Goal: Check status: Check status

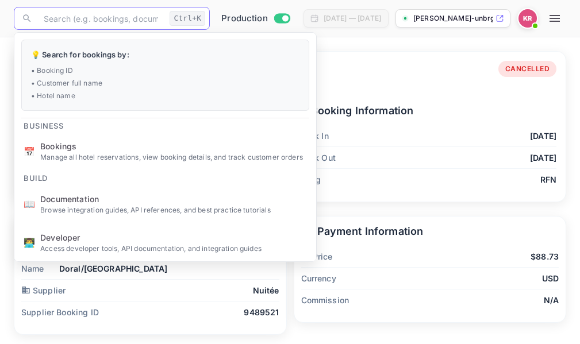
click at [58, 17] on input "text" at bounding box center [101, 18] width 128 height 23
paste input "fRqAlZ596"
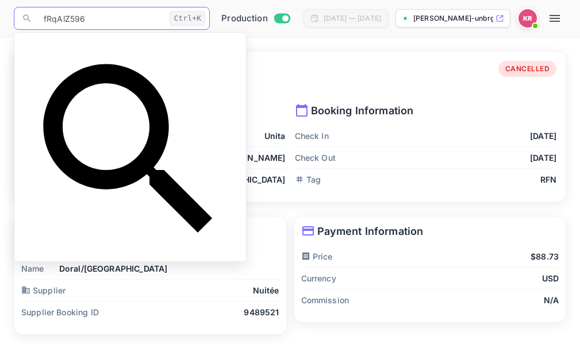
click at [45, 19] on input "fRqAlZ596" at bounding box center [101, 18] width 128 height 23
type input "fRqAlZ596"
click at [90, 20] on input "fRqAlZ596" at bounding box center [101, 18] width 128 height 23
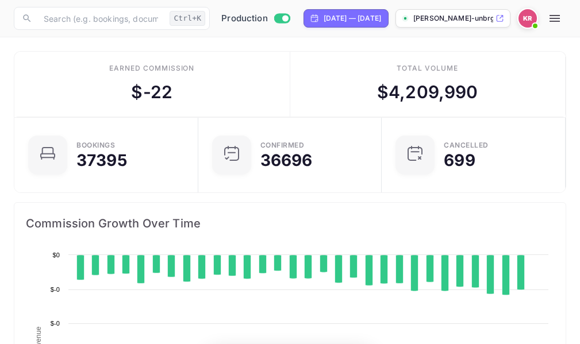
scroll to position [178, 261]
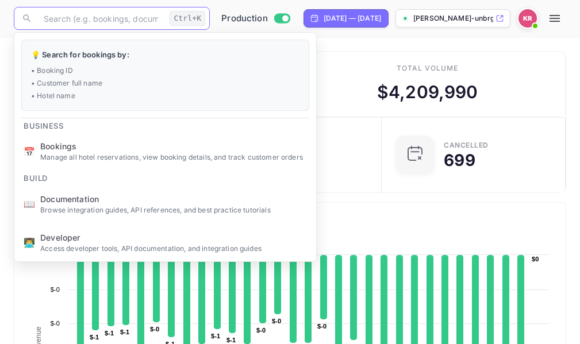
click at [55, 17] on input "text" at bounding box center [101, 18] width 128 height 23
paste input "fRqAlZ596"
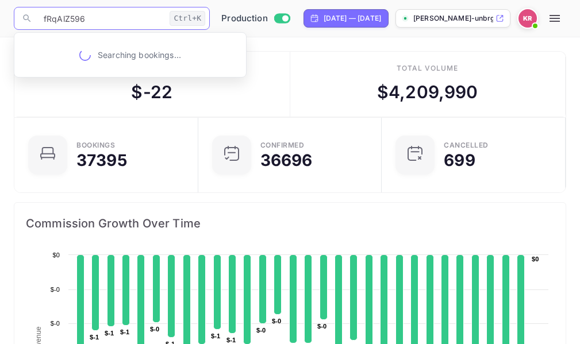
click at [44, 18] on input "fRqAlZ596" at bounding box center [101, 18] width 128 height 23
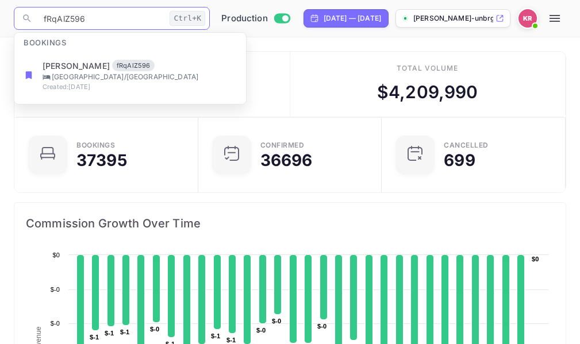
click at [47, 17] on input "fRqAlZ596" at bounding box center [101, 18] width 128 height 23
type input "fRqAlZ596"
click at [90, 20] on input "fRqAlZ596" at bounding box center [101, 18] width 128 height 23
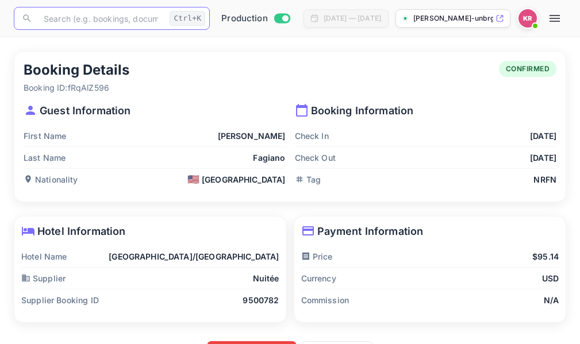
click at [561, 20] on icon "button" at bounding box center [554, 18] width 14 height 14
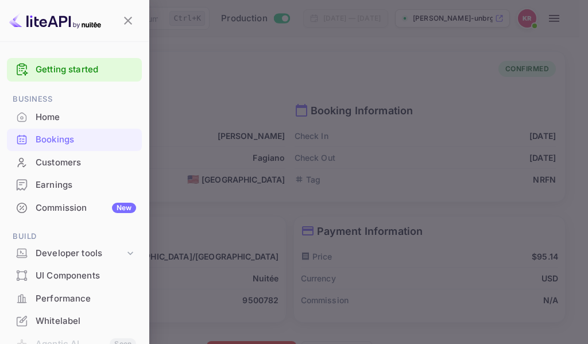
click at [45, 141] on div "Bookings" at bounding box center [86, 139] width 101 height 13
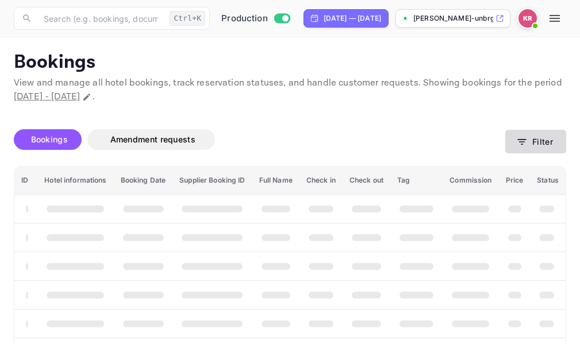
click at [522, 142] on icon "button" at bounding box center [522, 142] width 9 height 6
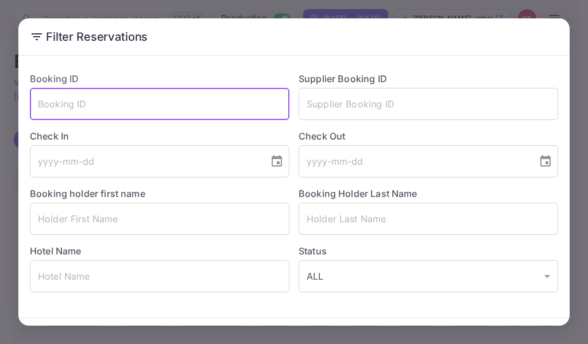
click at [39, 103] on input "text" at bounding box center [160, 104] width 260 height 32
paste input "fRqAlZ596"
click at [40, 105] on input "fRqAlZ596" at bounding box center [160, 104] width 260 height 32
click at [89, 111] on input "fRqAlZ596" at bounding box center [160, 104] width 260 height 32
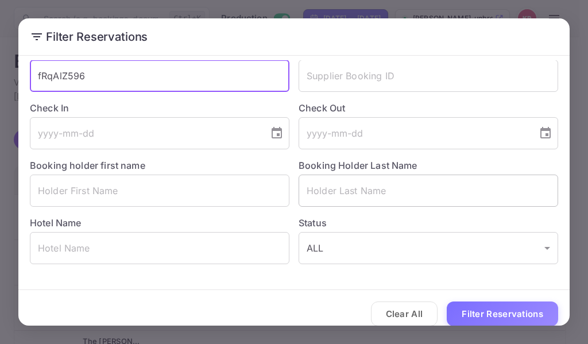
scroll to position [40, 0]
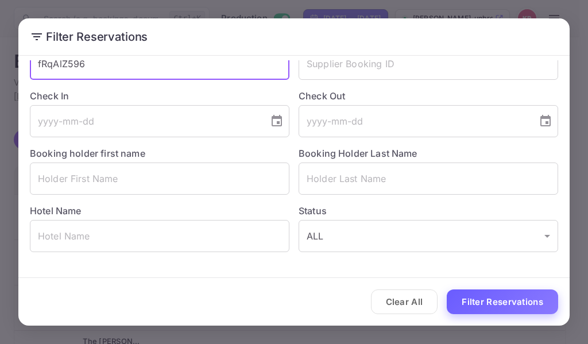
type input "fRqAlZ596"
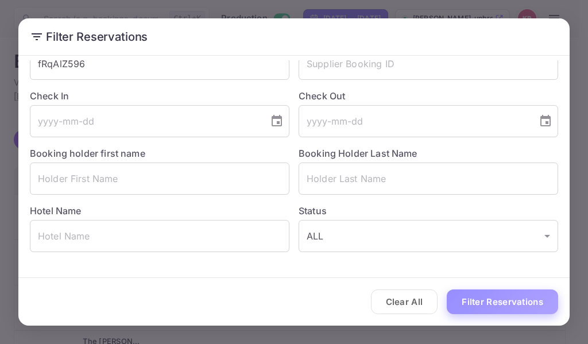
click at [510, 302] on button "Filter Reservations" at bounding box center [502, 302] width 111 height 25
